Goal: Task Accomplishment & Management: Manage account settings

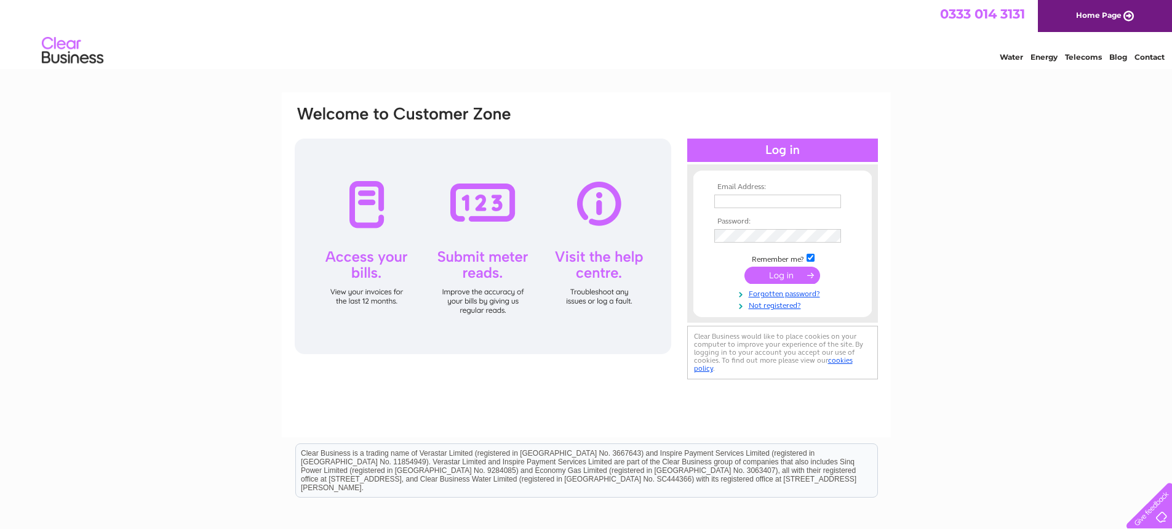
type input "john.langan@meritpe.co.uk"
click at [801, 273] on input "submit" at bounding box center [783, 274] width 76 height 17
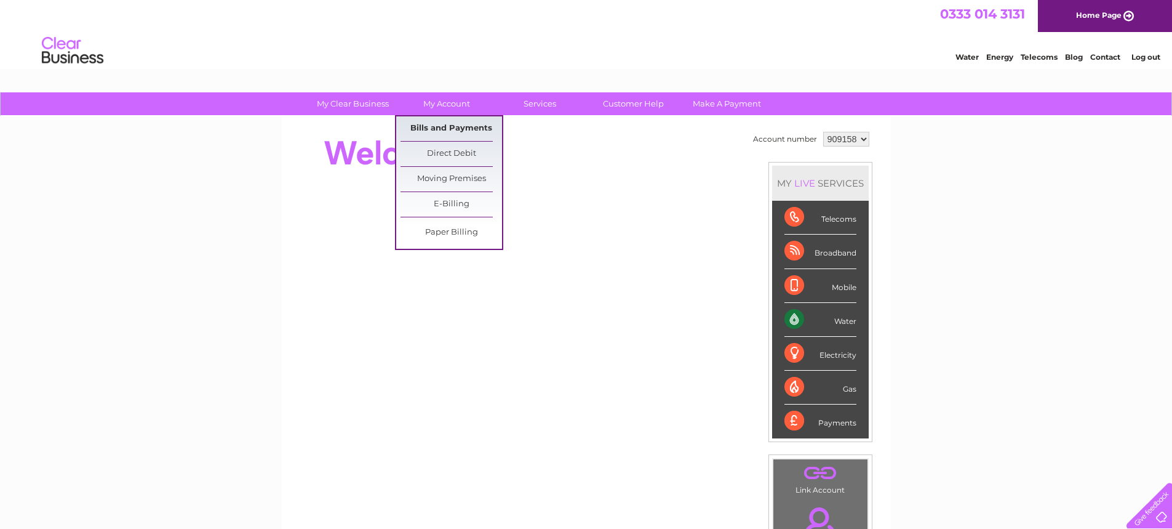
click at [452, 129] on link "Bills and Payments" at bounding box center [452, 128] width 102 height 25
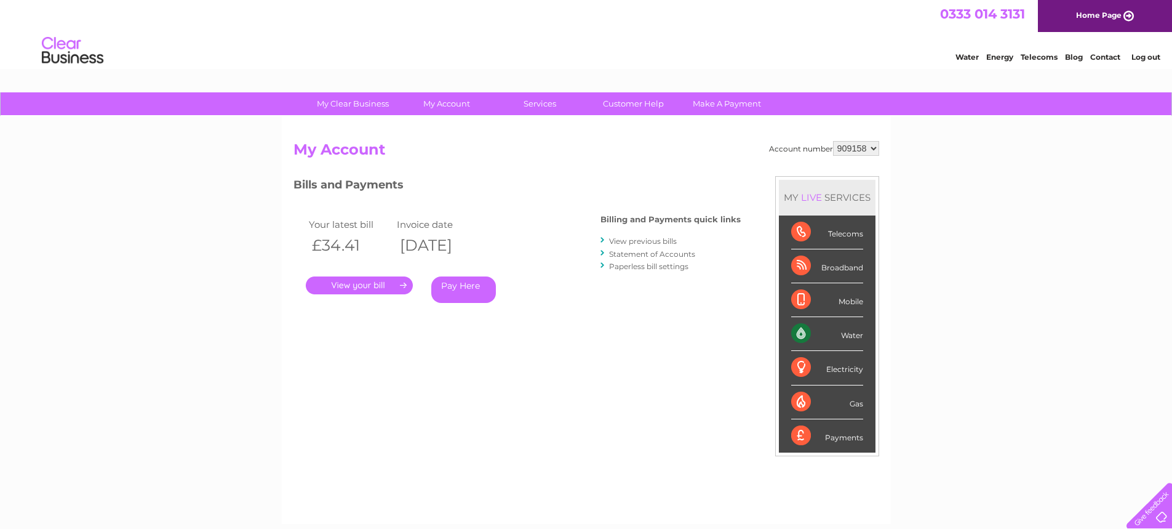
click at [374, 287] on link "." at bounding box center [359, 285] width 107 height 18
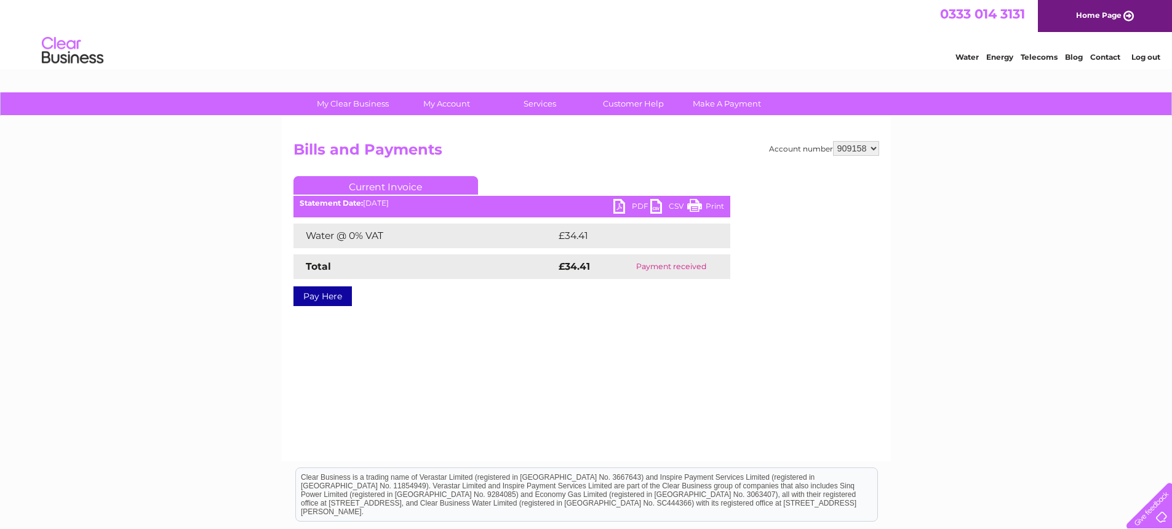
click at [621, 202] on link "PDF" at bounding box center [631, 208] width 37 height 18
